Goal: Task Accomplishment & Management: Use online tool/utility

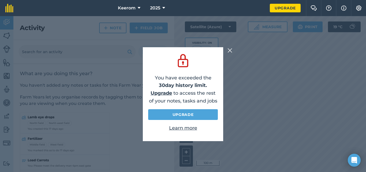
click at [230, 48] on img at bounding box center [230, 50] width 5 height 6
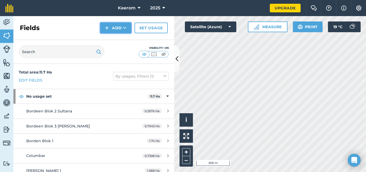
click at [119, 27] on button "Add" at bounding box center [115, 28] width 31 height 11
click at [115, 38] on link "Draw" at bounding box center [115, 40] width 29 height 12
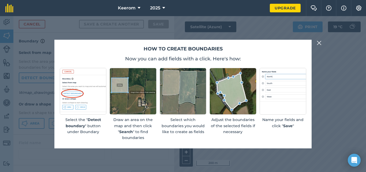
click at [320, 41] on img at bounding box center [319, 43] width 5 height 6
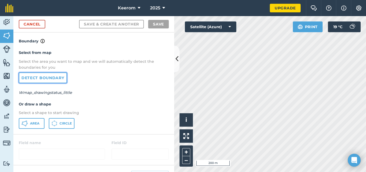
click at [50, 77] on link "Detect boundary" at bounding box center [43, 77] width 48 height 11
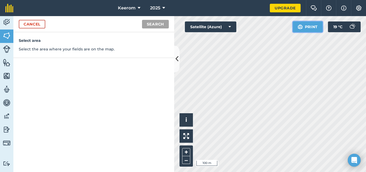
click at [305, 32] on button "Print" at bounding box center [308, 26] width 30 height 11
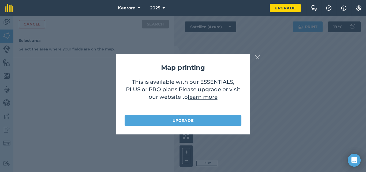
click at [259, 55] on img at bounding box center [257, 57] width 5 height 6
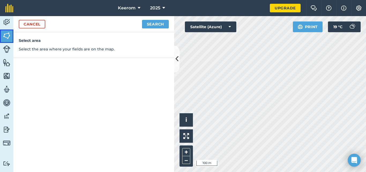
click at [7, 35] on img at bounding box center [7, 36] width 8 height 8
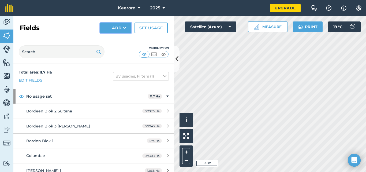
click at [120, 25] on button "Add" at bounding box center [115, 28] width 31 height 11
click at [117, 37] on link "Draw" at bounding box center [115, 40] width 29 height 12
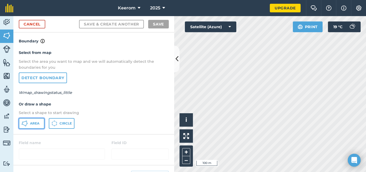
click at [31, 120] on button "Area" at bounding box center [32, 123] width 26 height 11
click at [34, 23] on link "Cancel" at bounding box center [32, 24] width 27 height 9
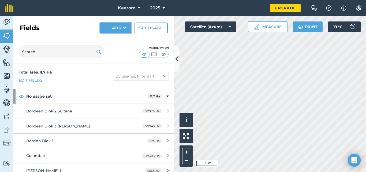
click at [119, 26] on button "Add" at bounding box center [115, 28] width 31 height 11
click at [186, 158] on button "–" at bounding box center [186, 160] width 8 height 8
click at [118, 26] on button "Add" at bounding box center [115, 28] width 31 height 11
click at [6, 35] on img at bounding box center [7, 36] width 8 height 8
click at [119, 25] on button "Add" at bounding box center [115, 28] width 31 height 11
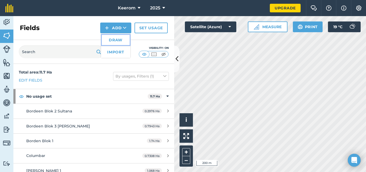
click at [117, 38] on link "Draw" at bounding box center [115, 40] width 29 height 12
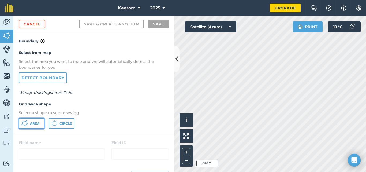
click at [30, 121] on button "Area" at bounding box center [32, 123] width 26 height 11
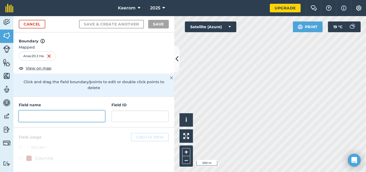
click at [25, 112] on input "text" at bounding box center [62, 115] width 86 height 11
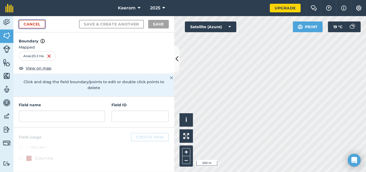
click at [32, 21] on link "Cancel" at bounding box center [32, 24] width 27 height 9
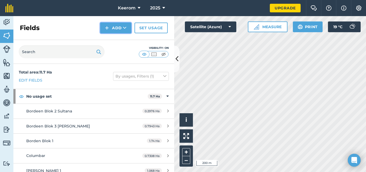
click at [118, 27] on button "Add" at bounding box center [115, 28] width 31 height 11
click at [116, 37] on link "Draw" at bounding box center [115, 40] width 29 height 12
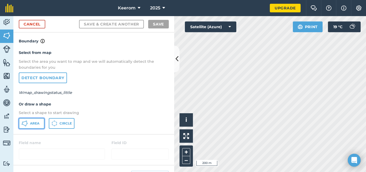
click at [28, 123] on button "Area" at bounding box center [32, 123] width 26 height 11
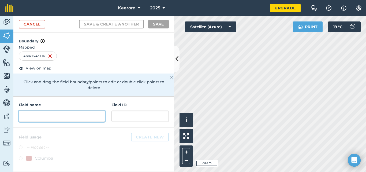
click at [25, 110] on input "text" at bounding box center [62, 115] width 86 height 11
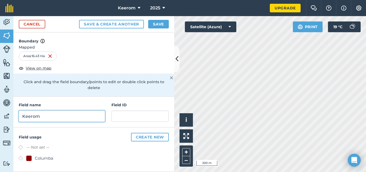
type input "Keerom"
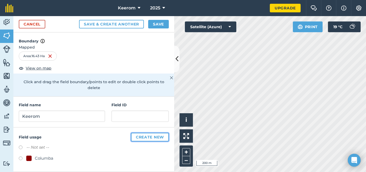
click at [151, 133] on button "Create new" at bounding box center [150, 137] width 38 height 9
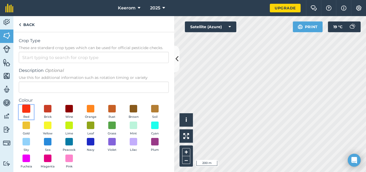
click at [26, 107] on span at bounding box center [26, 109] width 8 height 8
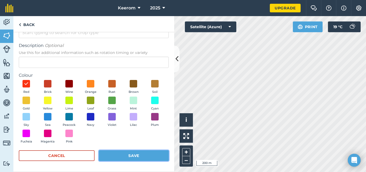
click at [129, 153] on button "Save" at bounding box center [134, 155] width 70 height 11
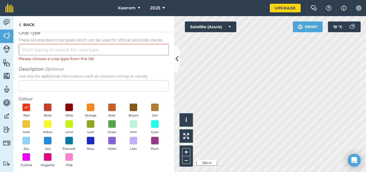
scroll to position [0, 0]
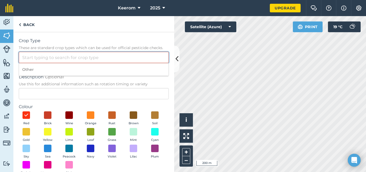
click at [24, 57] on input "Crop Type These are standard crop types which can be used for official pesticid…" at bounding box center [94, 57] width 150 height 11
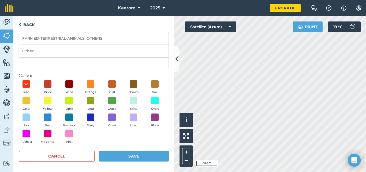
scroll to position [32, 0]
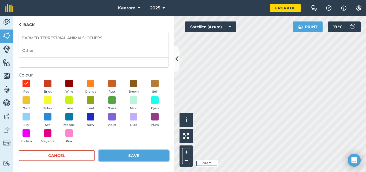
click at [134, 154] on button "Save" at bounding box center [134, 155] width 70 height 11
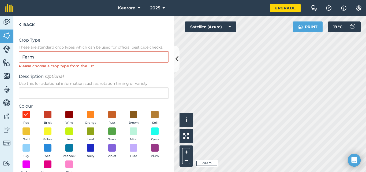
scroll to position [0, 0]
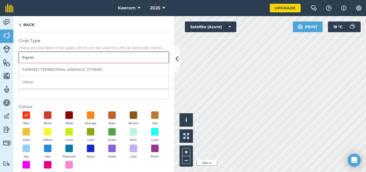
click at [38, 57] on input "Farm" at bounding box center [94, 57] width 150 height 11
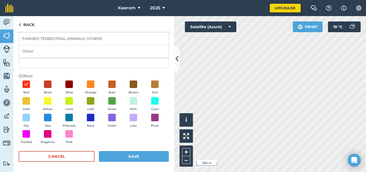
scroll to position [32, 0]
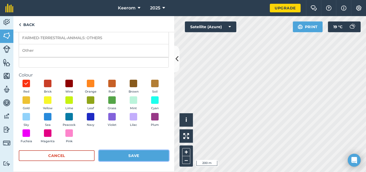
click at [132, 156] on button "Save" at bounding box center [134, 155] width 70 height 11
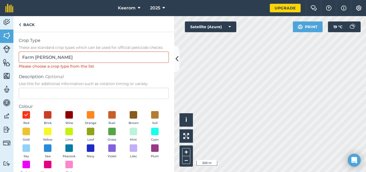
scroll to position [0, 0]
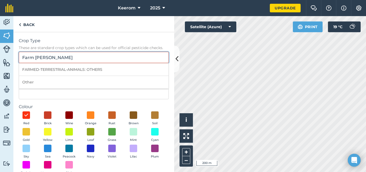
click at [58, 58] on input "Farm [PERSON_NAME]" at bounding box center [94, 57] width 150 height 11
type input "F"
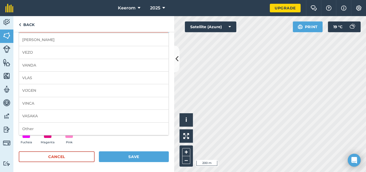
scroll to position [32, 0]
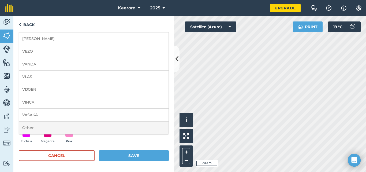
click at [28, 126] on li "Other" at bounding box center [94, 127] width 150 height 13
type input "Other"
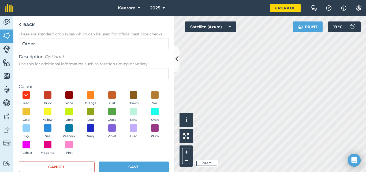
scroll to position [25, 0]
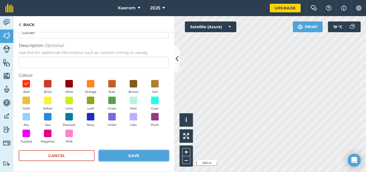
click at [137, 153] on button "Save" at bounding box center [134, 155] width 70 height 11
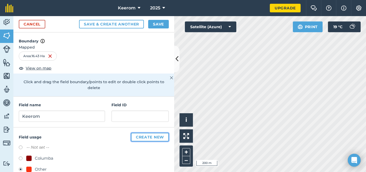
click at [143, 135] on button "Create new" at bounding box center [150, 137] width 38 height 9
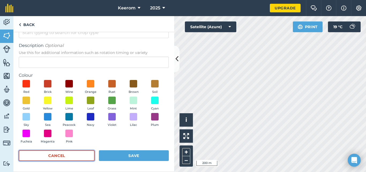
click at [67, 153] on button "Cancel" at bounding box center [57, 155] width 76 height 11
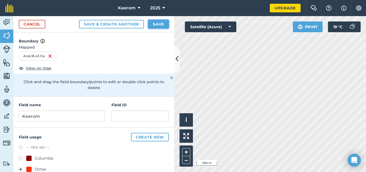
click at [160, 22] on button "Save" at bounding box center [158, 24] width 21 height 9
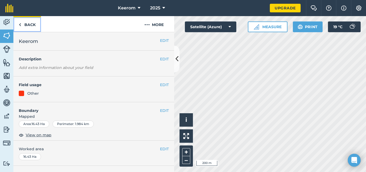
click at [29, 23] on link "Back" at bounding box center [27, 24] width 28 height 16
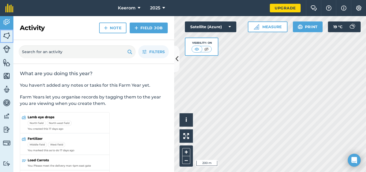
click at [7, 34] on img at bounding box center [7, 36] width 8 height 8
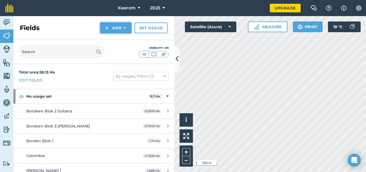
click at [123, 25] on button "Add" at bounding box center [115, 28] width 31 height 11
click at [119, 39] on link "Draw" at bounding box center [115, 40] width 29 height 12
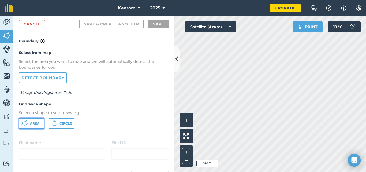
click at [34, 124] on span "Area" at bounding box center [34, 123] width 9 height 4
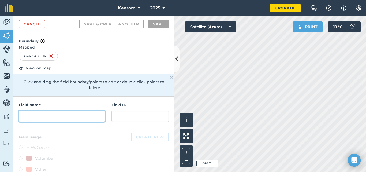
click at [26, 117] on input "text" at bounding box center [62, 115] width 86 height 11
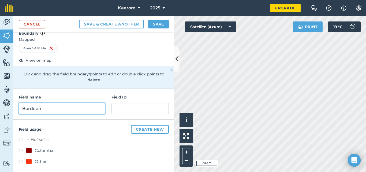
scroll to position [11, 0]
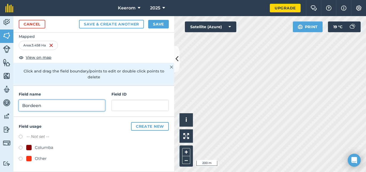
type input "Bordeen"
click at [20, 158] on label at bounding box center [23, 159] width 8 height 5
radio input "true"
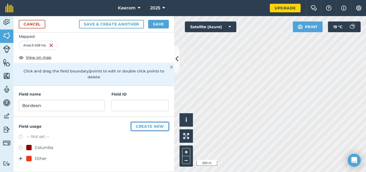
click at [144, 124] on button "Create new" at bounding box center [150, 126] width 38 height 9
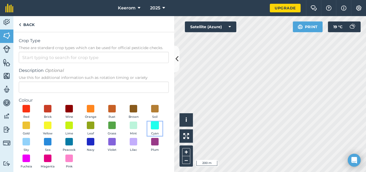
click at [151, 129] on span at bounding box center [155, 125] width 8 height 8
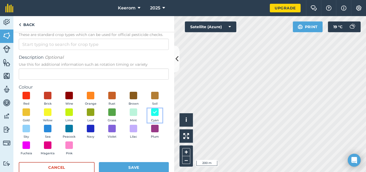
scroll to position [25, 0]
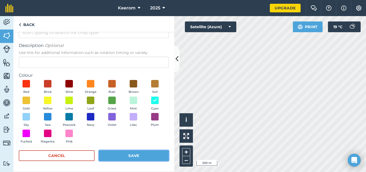
click at [131, 155] on button "Save" at bounding box center [134, 155] width 70 height 11
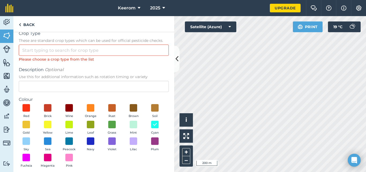
scroll to position [0, 0]
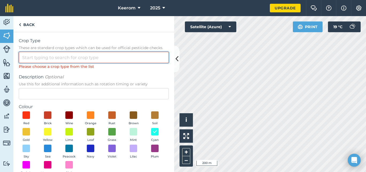
click at [26, 56] on input "Crop Type These are standard crop types which can be used for official pesticid…" at bounding box center [94, 57] width 150 height 11
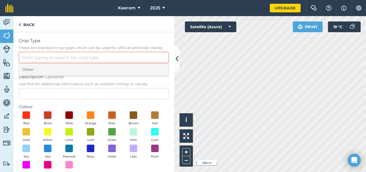
click at [29, 70] on li "Other" at bounding box center [94, 69] width 150 height 13
type input "Other"
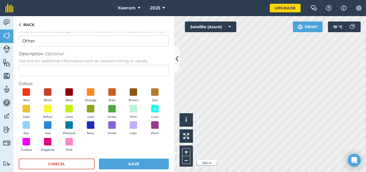
scroll to position [25, 0]
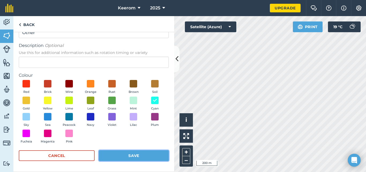
click at [133, 152] on button "Save" at bounding box center [134, 155] width 70 height 11
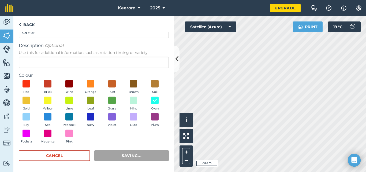
radio input "false"
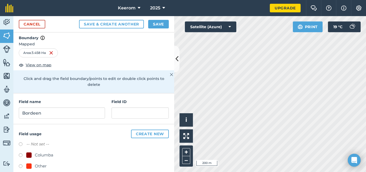
scroll to position [0, 0]
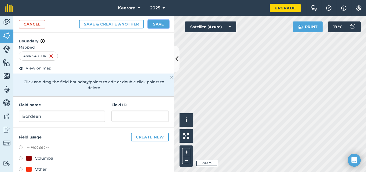
click at [161, 23] on button "Save" at bounding box center [158, 24] width 21 height 9
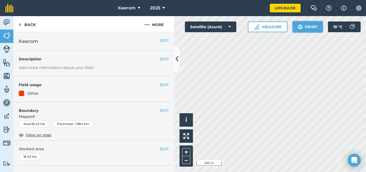
click at [307, 24] on button "Print" at bounding box center [308, 26] width 30 height 11
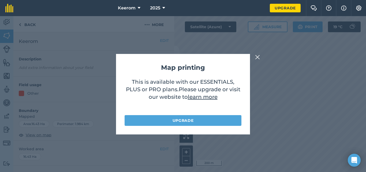
click at [257, 54] on img at bounding box center [257, 57] width 5 height 6
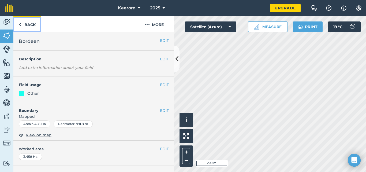
click at [31, 23] on link "Back" at bounding box center [27, 24] width 28 height 16
